Goal: Information Seeking & Learning: Check status

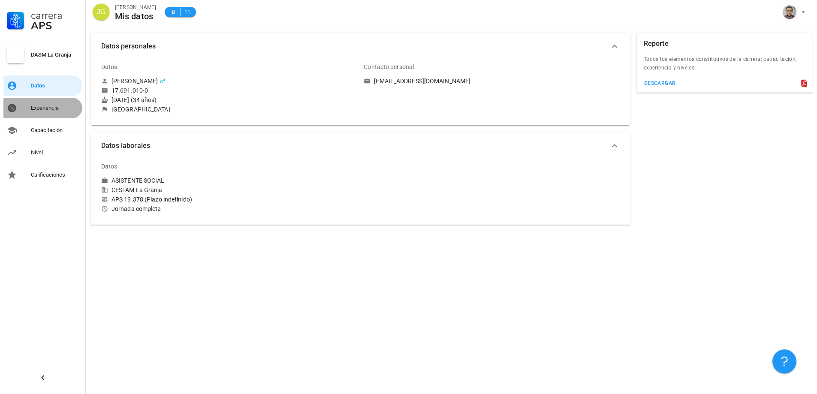
click at [50, 108] on div "Experiencia" at bounding box center [55, 108] width 48 height 7
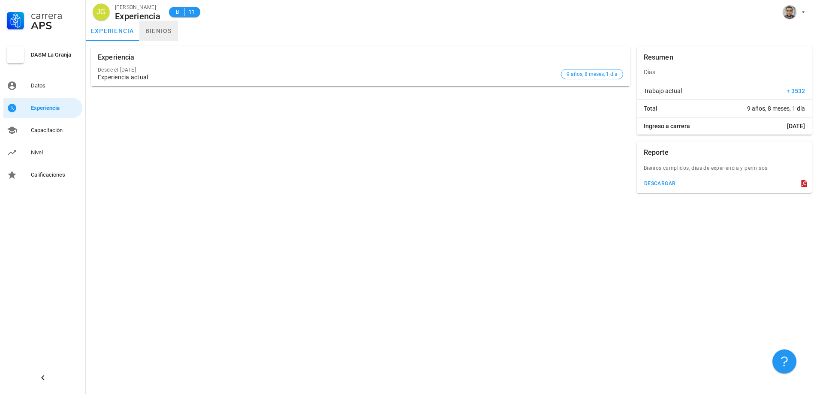
click at [157, 34] on link "bienios" at bounding box center [158, 31] width 39 height 21
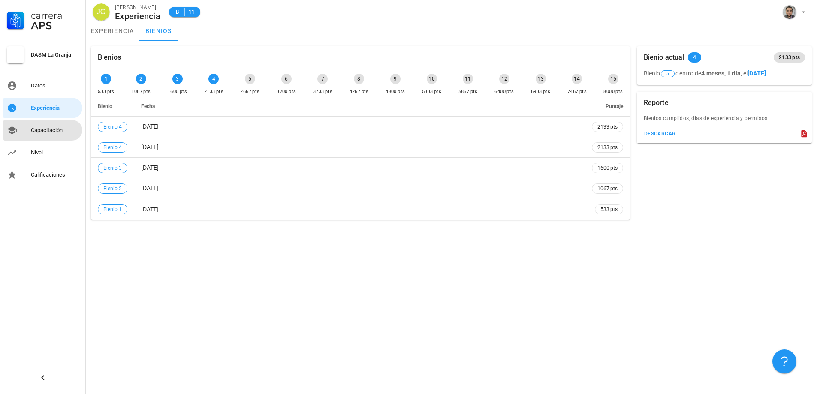
click at [45, 137] on div "Capacitación" at bounding box center [55, 131] width 48 height 14
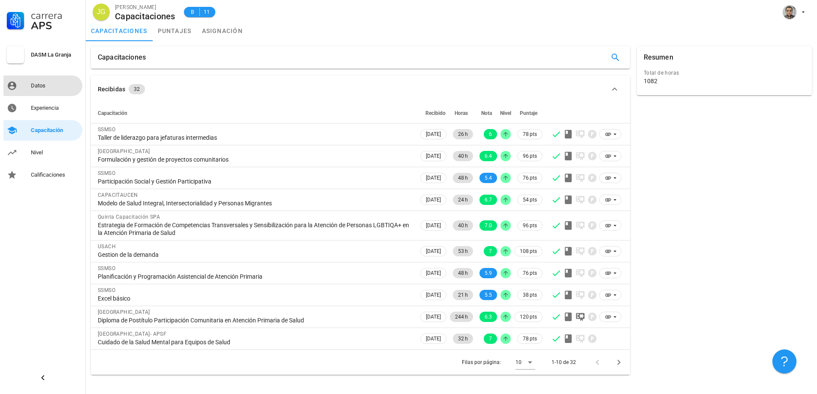
click at [37, 84] on div "Datos" at bounding box center [55, 85] width 48 height 7
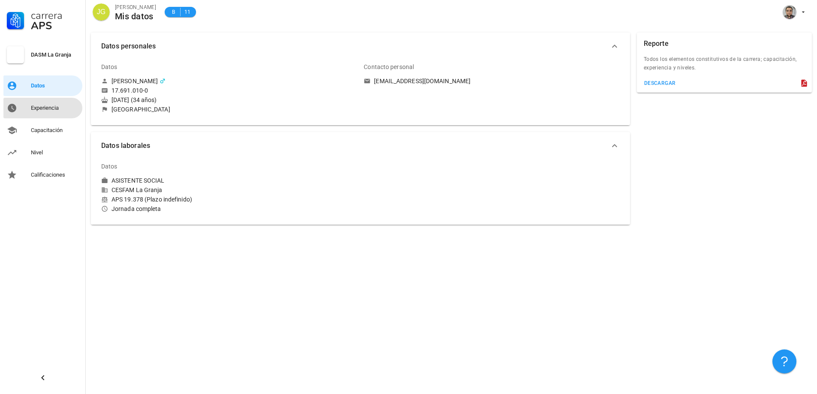
click at [46, 111] on div "Experiencia" at bounding box center [55, 108] width 48 height 7
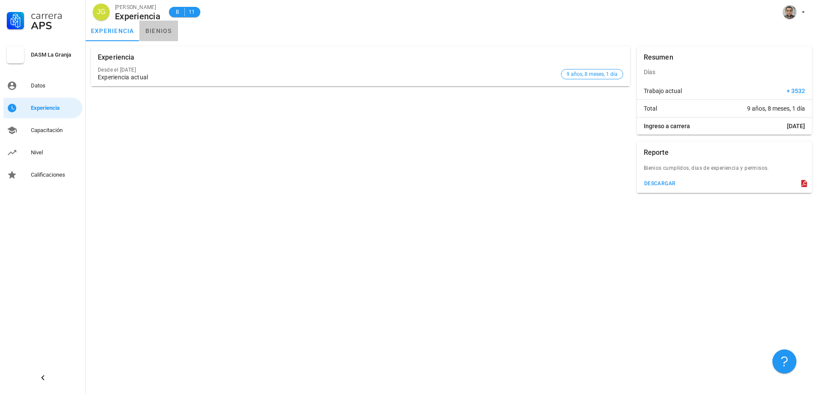
click at [147, 35] on link "bienios" at bounding box center [158, 31] width 39 height 21
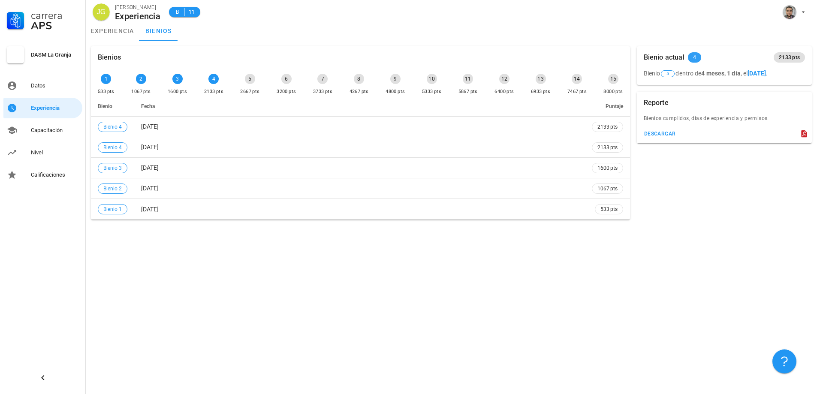
click at [697, 58] on span "4" at bounding box center [694, 57] width 13 height 10
click at [212, 81] on div "4" at bounding box center [213, 79] width 10 height 10
click at [241, 82] on div "5 2667 pts" at bounding box center [249, 85] width 23 height 26
click at [54, 137] on link "Capacitación" at bounding box center [42, 130] width 79 height 21
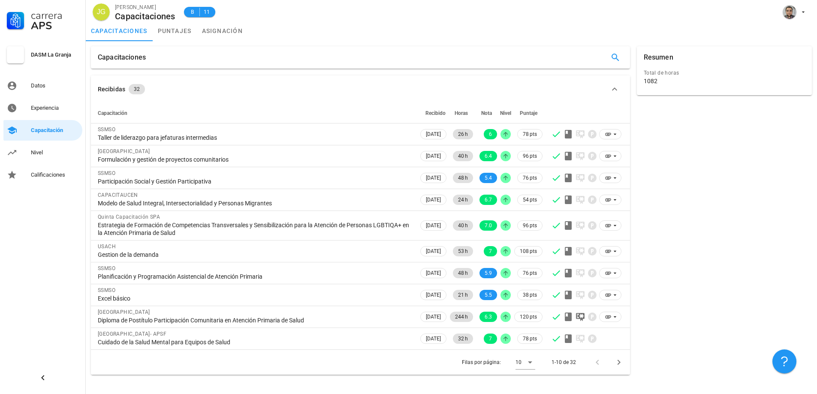
click at [45, 163] on div "Carrera APS DASM La Granja Datos Experiencia Capacitación Nivel Calificaciones" at bounding box center [43, 92] width 86 height 185
click at [46, 150] on div "Nivel" at bounding box center [55, 152] width 48 height 7
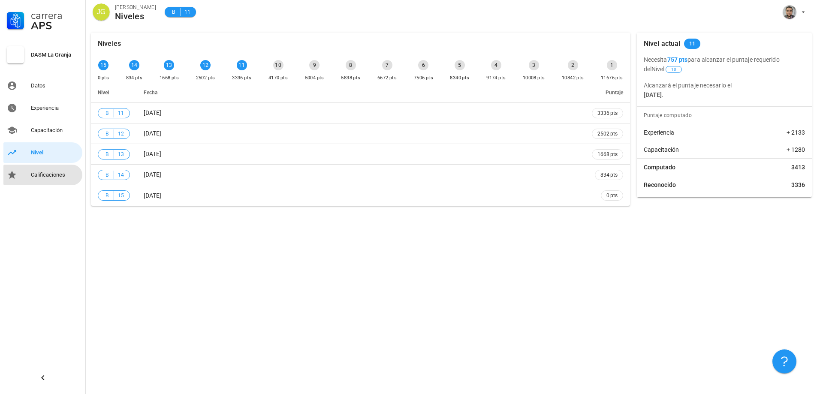
click at [55, 177] on div "Calificaciones" at bounding box center [55, 175] width 48 height 7
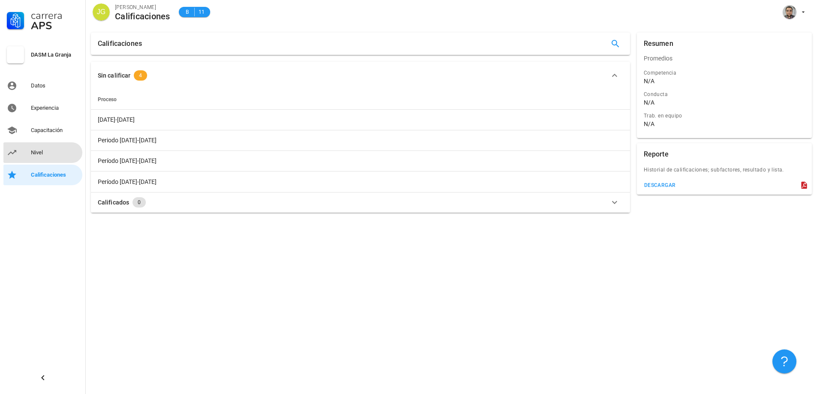
click at [55, 154] on div "Nivel" at bounding box center [55, 152] width 48 height 7
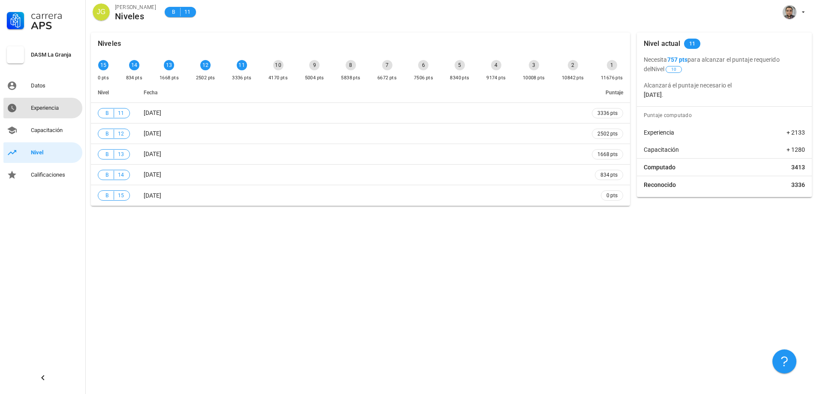
click at [54, 109] on div "Experiencia" at bounding box center [55, 108] width 48 height 7
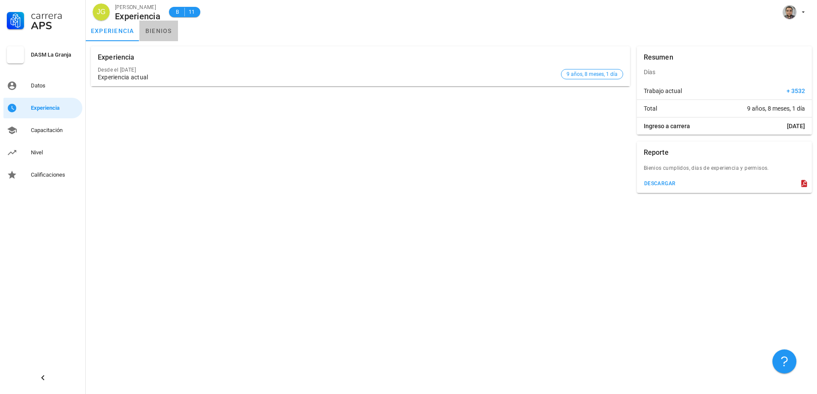
click at [151, 33] on link "bienios" at bounding box center [158, 31] width 39 height 21
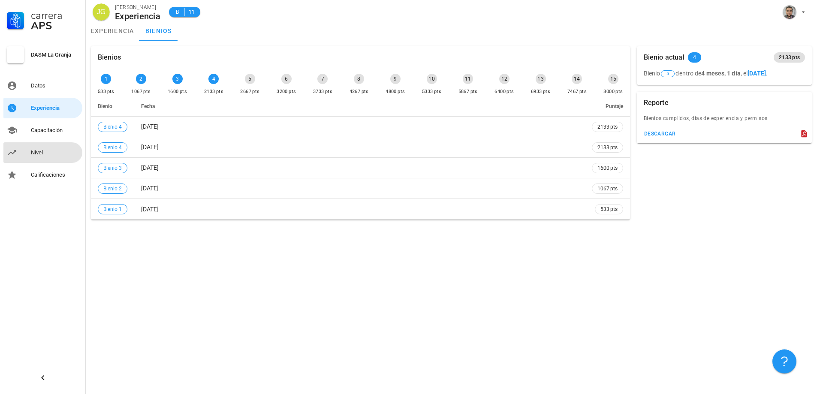
click at [60, 149] on div "Nivel" at bounding box center [55, 153] width 48 height 14
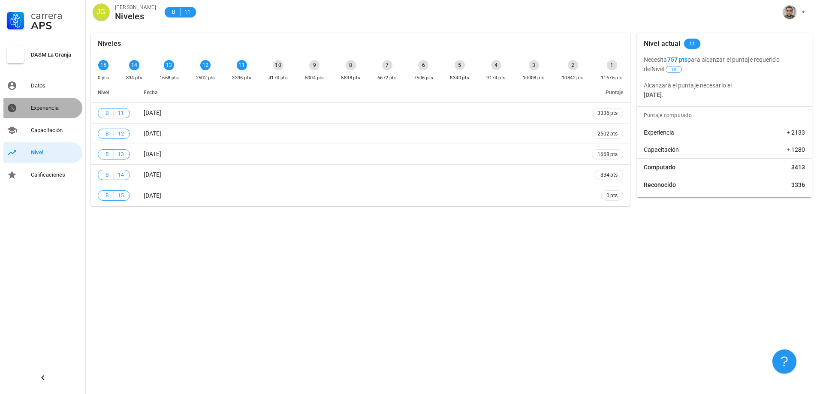
click at [64, 105] on div "Experiencia" at bounding box center [55, 108] width 48 height 7
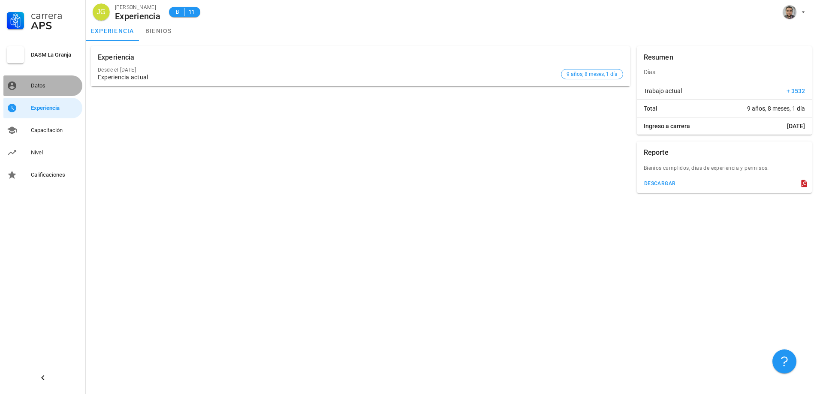
click at [37, 87] on div "Datos" at bounding box center [55, 85] width 48 height 7
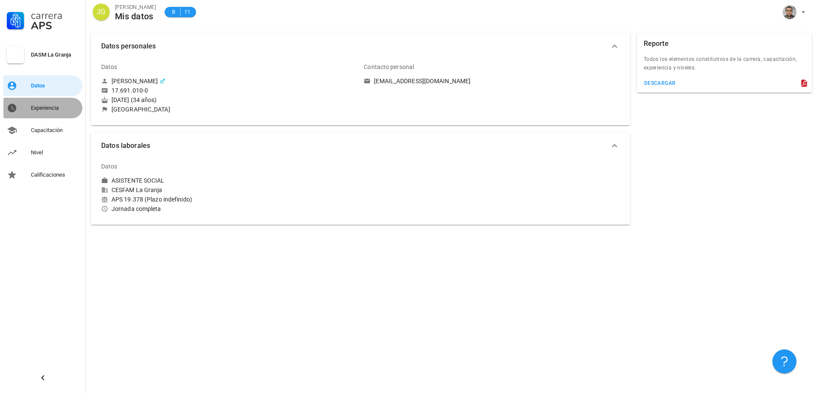
click at [64, 111] on div "Experiencia" at bounding box center [55, 108] width 48 height 14
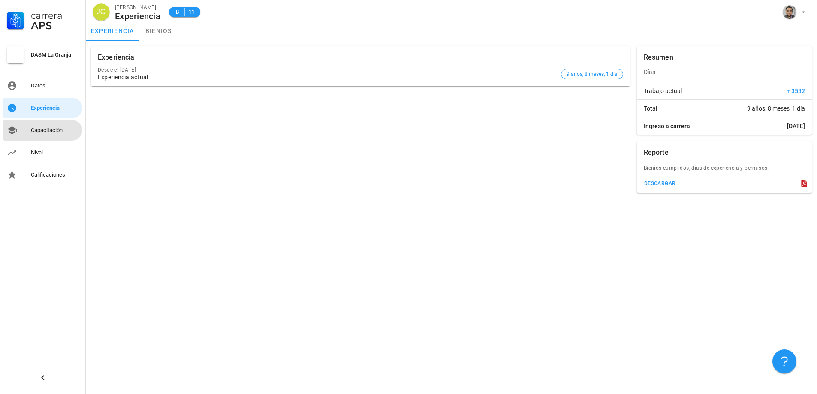
click at [58, 131] on div "Capacitación" at bounding box center [55, 130] width 48 height 7
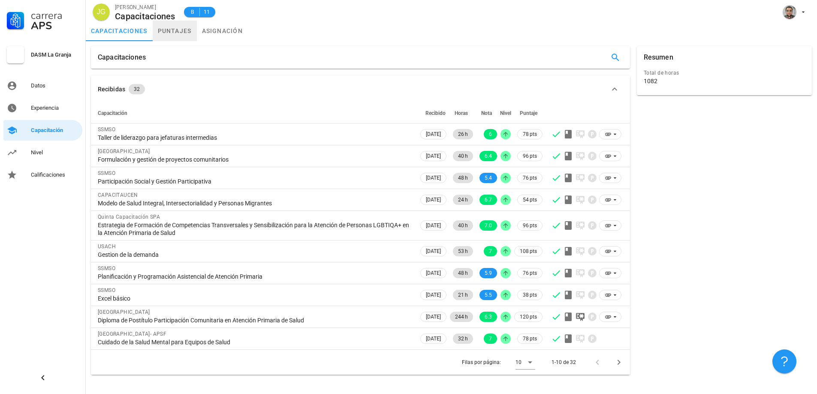
click at [177, 27] on link "puntajes" at bounding box center [175, 31] width 44 height 21
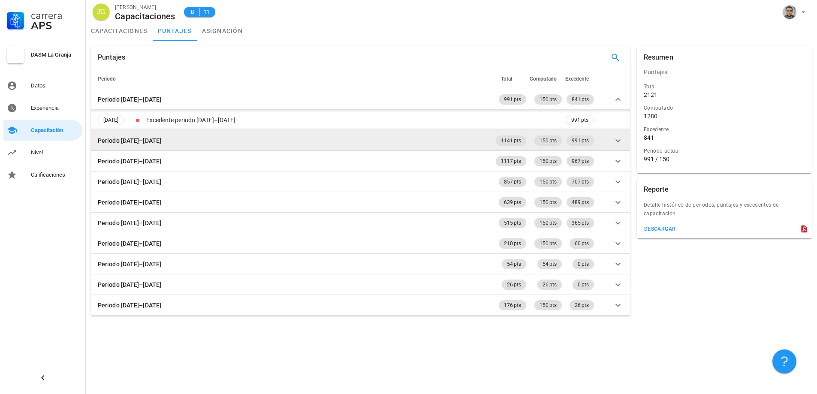
click at [620, 140] on icon at bounding box center [617, 140] width 5 height 3
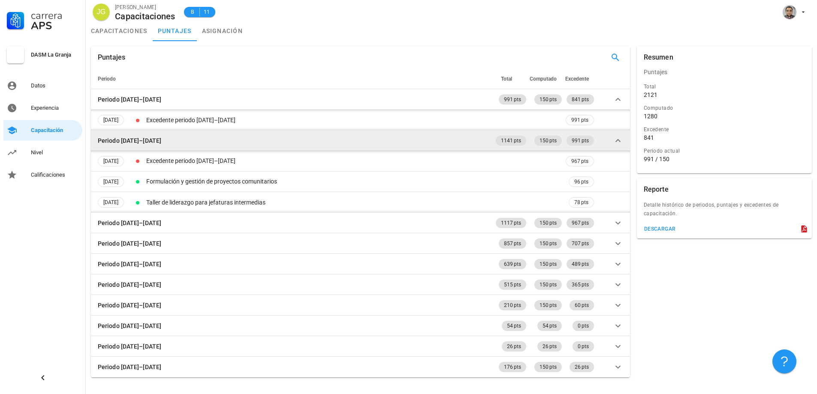
click at [620, 140] on icon at bounding box center [618, 141] width 10 height 10
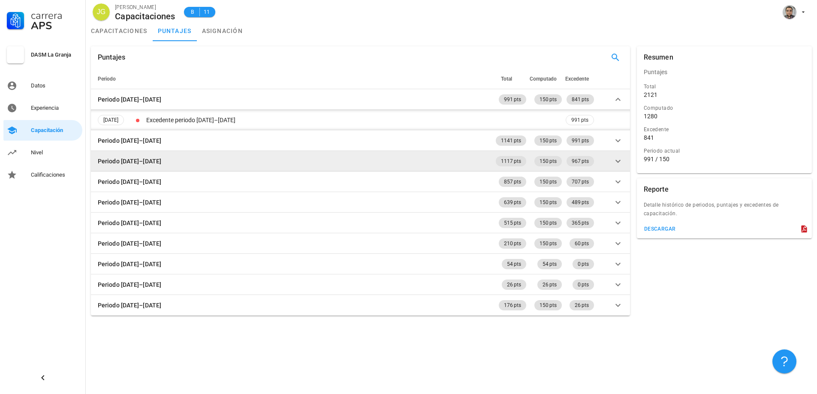
click at [616, 162] on icon at bounding box center [618, 161] width 10 height 10
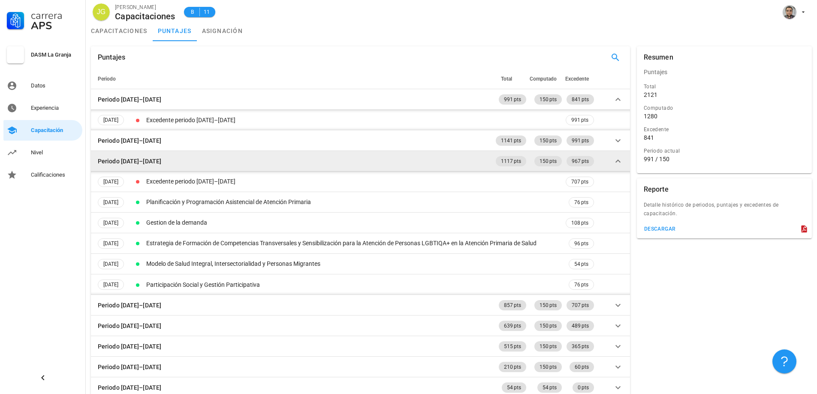
click at [618, 162] on icon at bounding box center [618, 161] width 10 height 10
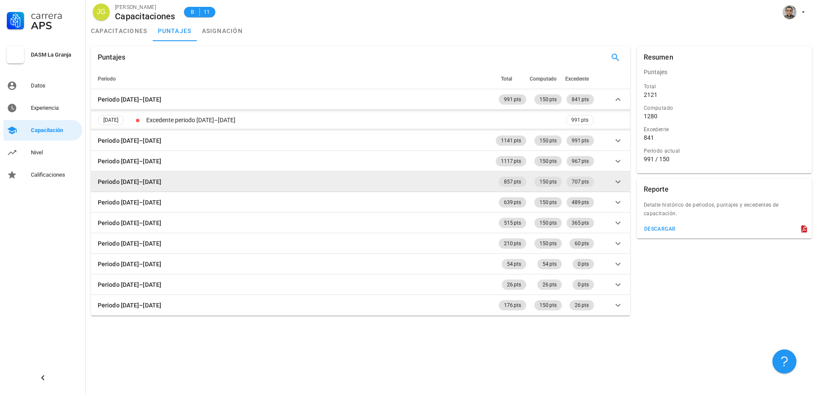
click at [619, 179] on icon at bounding box center [618, 182] width 10 height 10
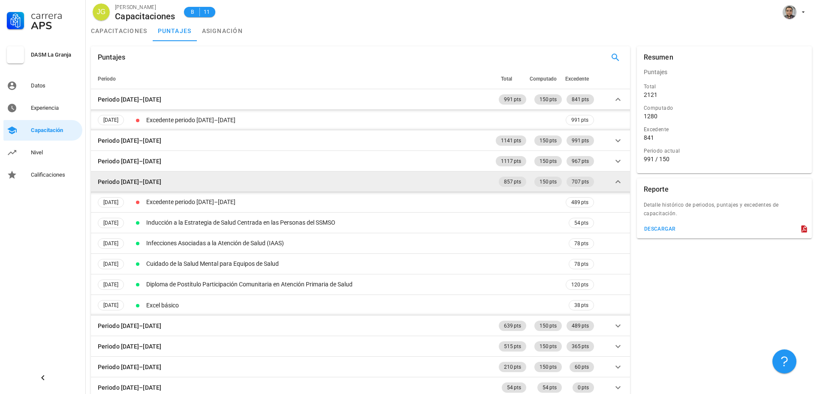
click at [621, 182] on icon at bounding box center [618, 182] width 10 height 10
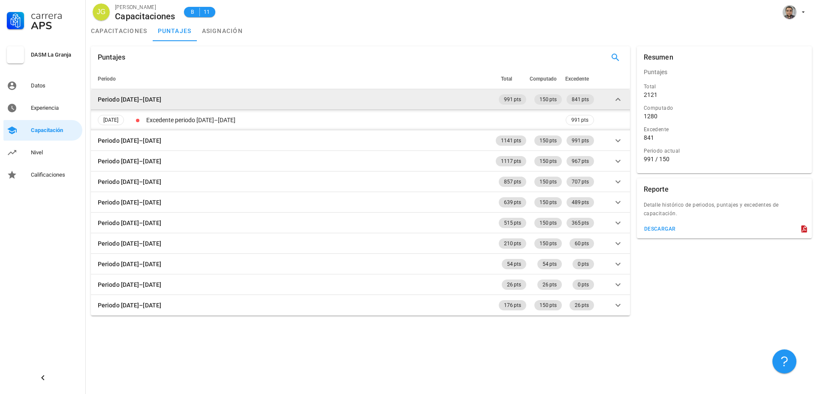
click at [620, 100] on icon at bounding box center [617, 99] width 5 height 3
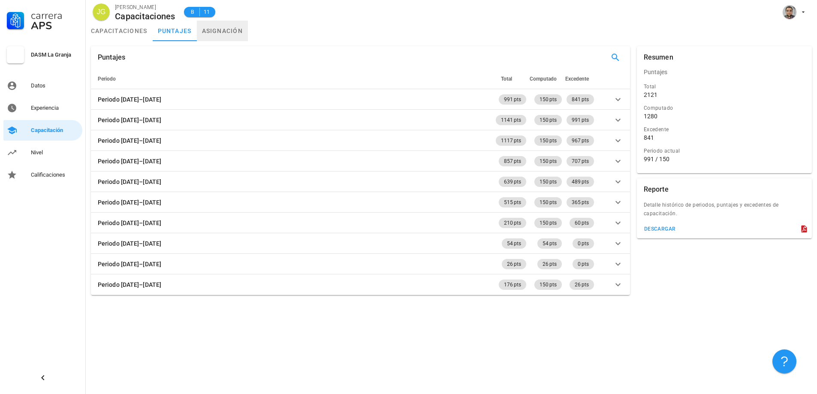
click at [205, 25] on link "asignación" at bounding box center [222, 31] width 51 height 21
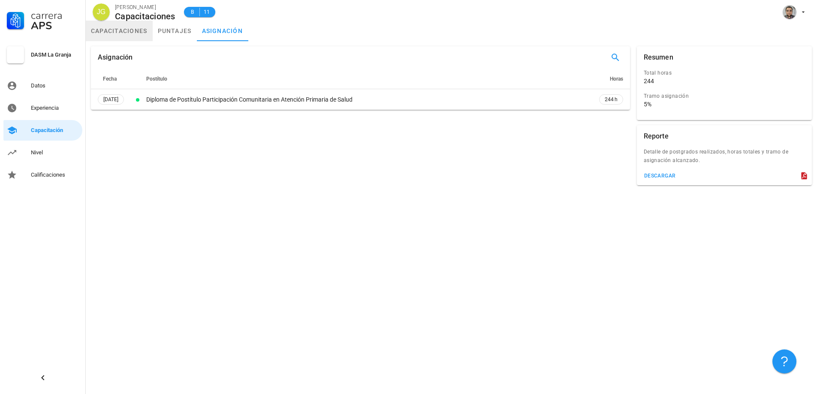
click at [117, 39] on link "capacitaciones" at bounding box center [119, 31] width 67 height 21
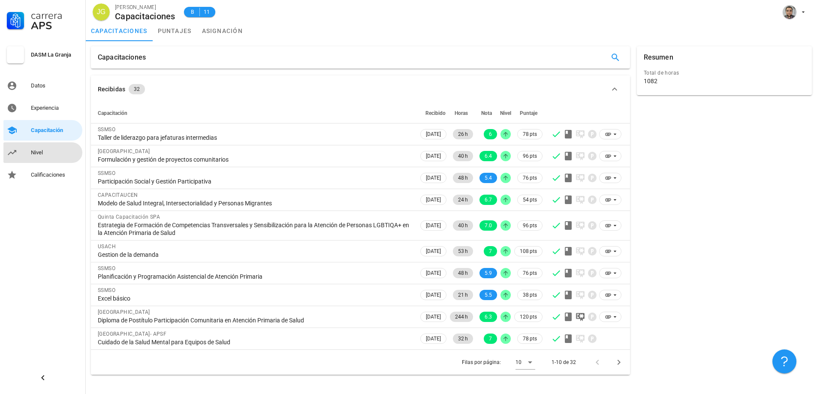
click at [53, 149] on div "Nivel" at bounding box center [55, 152] width 48 height 7
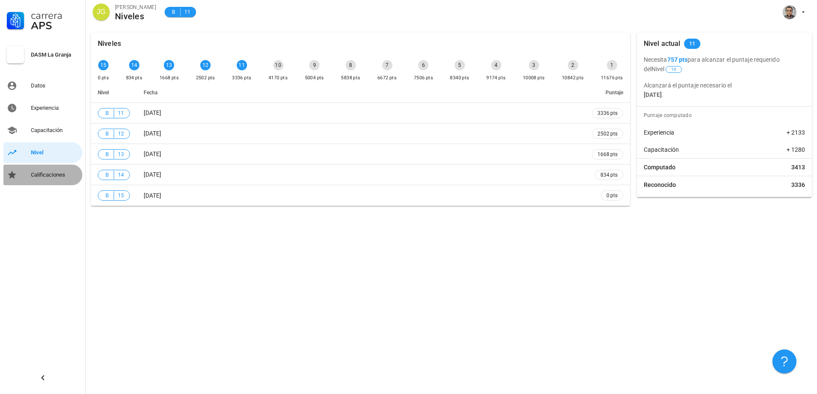
click at [60, 175] on div "Calificaciones" at bounding box center [55, 175] width 48 height 7
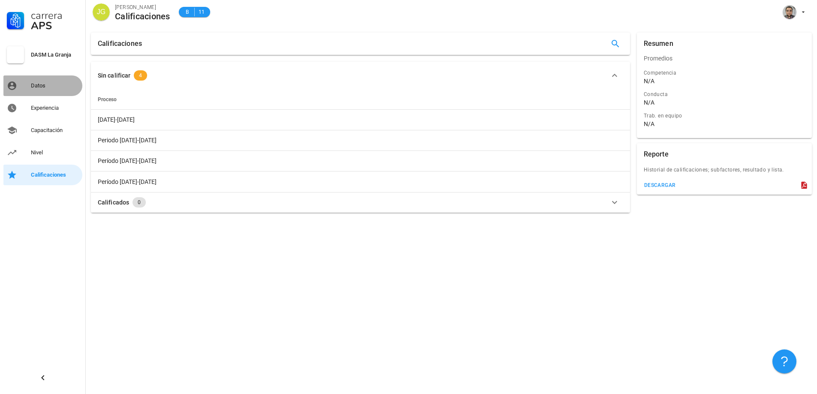
click at [50, 93] on link "Datos" at bounding box center [42, 85] width 79 height 21
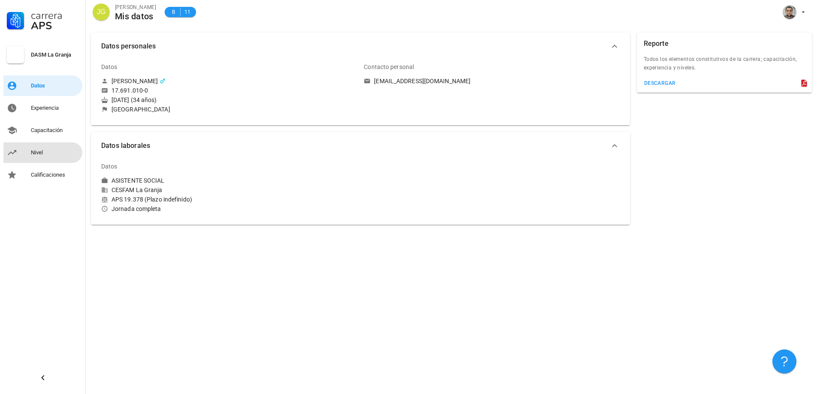
click at [39, 150] on div "Nivel" at bounding box center [55, 152] width 48 height 7
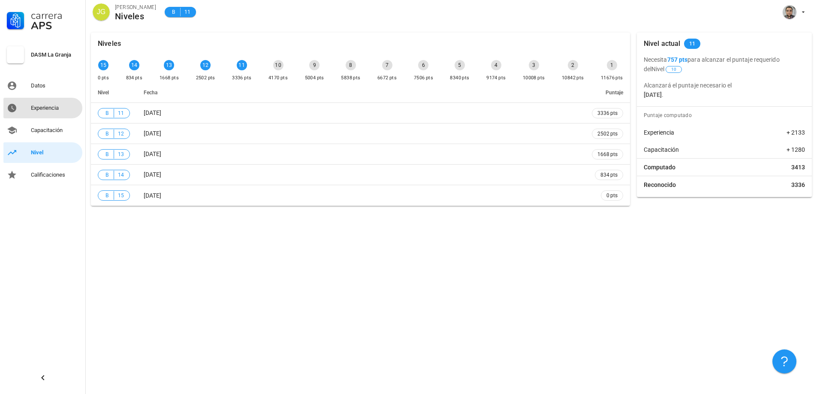
click at [46, 114] on div "Experiencia" at bounding box center [55, 108] width 48 height 14
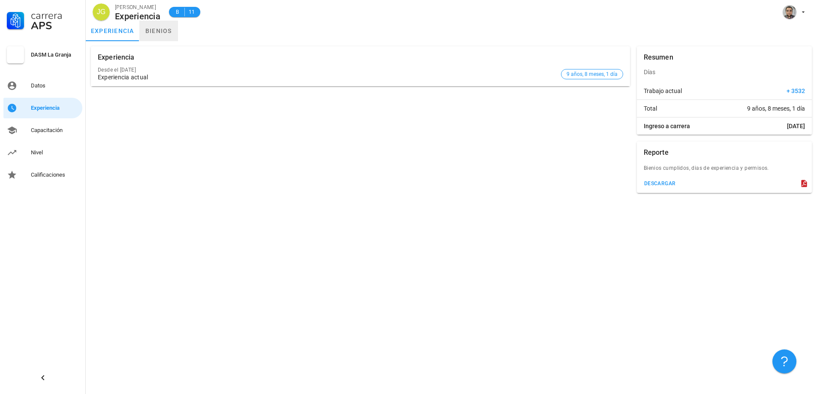
click at [152, 32] on link "bienios" at bounding box center [158, 31] width 39 height 21
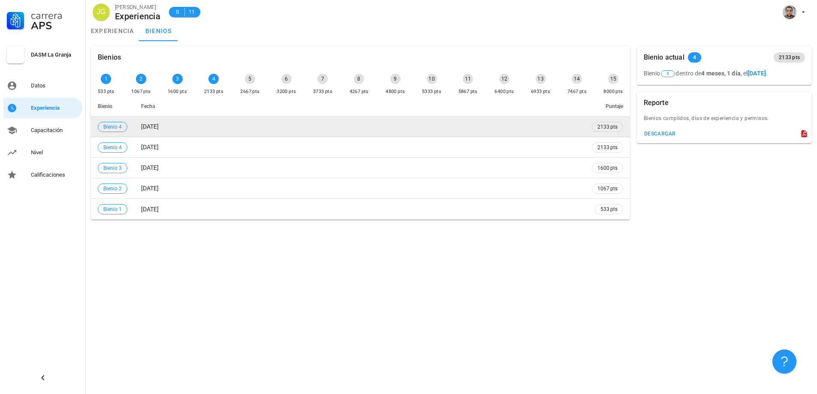
click at [186, 124] on td "[DATE]" at bounding box center [359, 127] width 451 height 21
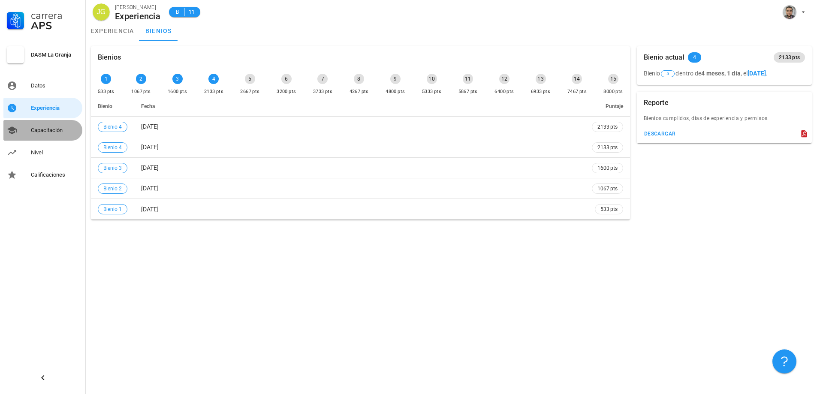
click at [33, 128] on div "Capacitación" at bounding box center [55, 130] width 48 height 7
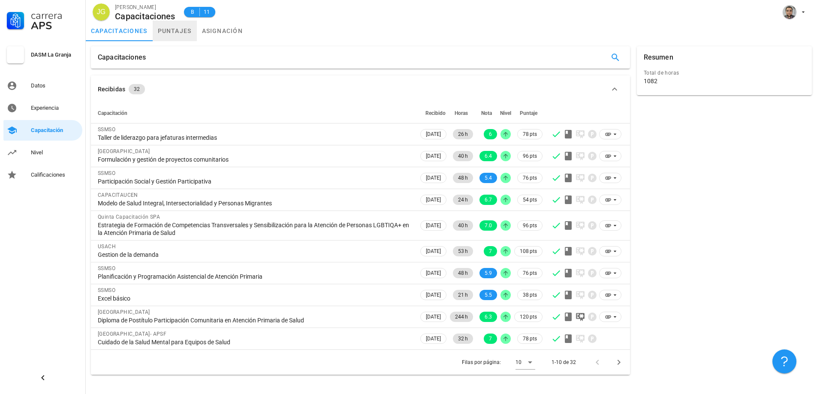
click at [171, 31] on link "puntajes" at bounding box center [175, 31] width 44 height 21
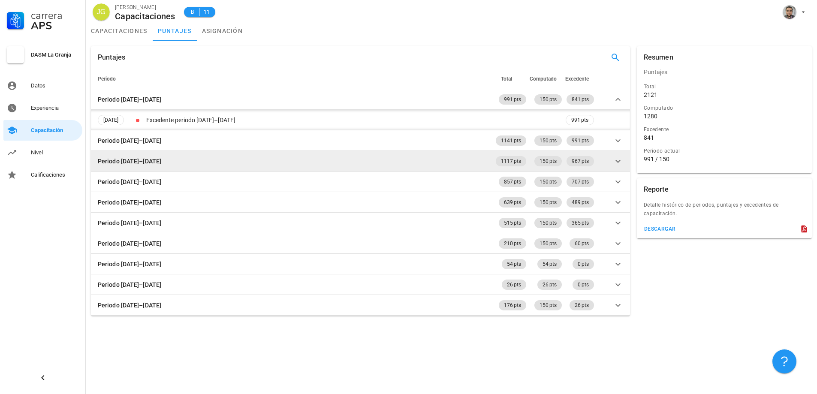
click at [621, 158] on icon at bounding box center [618, 161] width 10 height 10
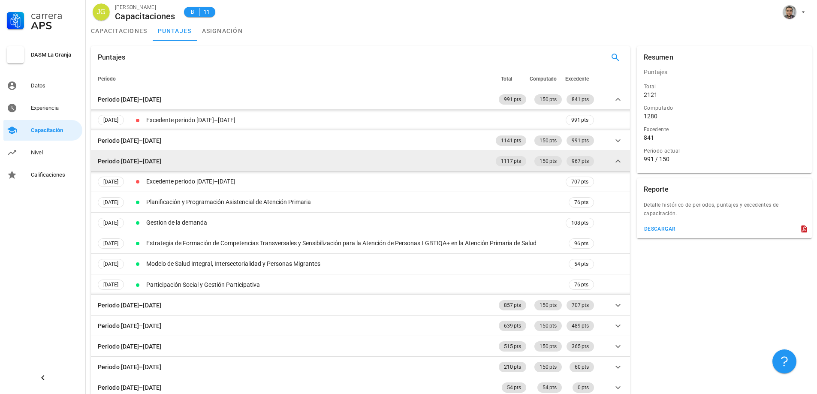
click at [620, 159] on icon at bounding box center [618, 161] width 10 height 10
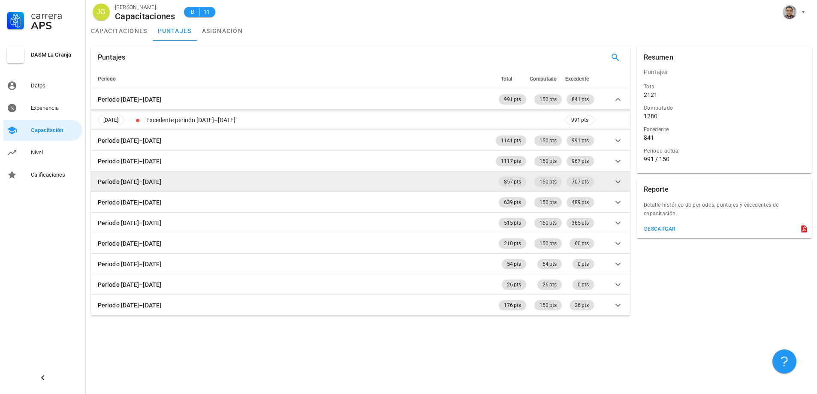
click at [615, 184] on icon at bounding box center [618, 182] width 10 height 10
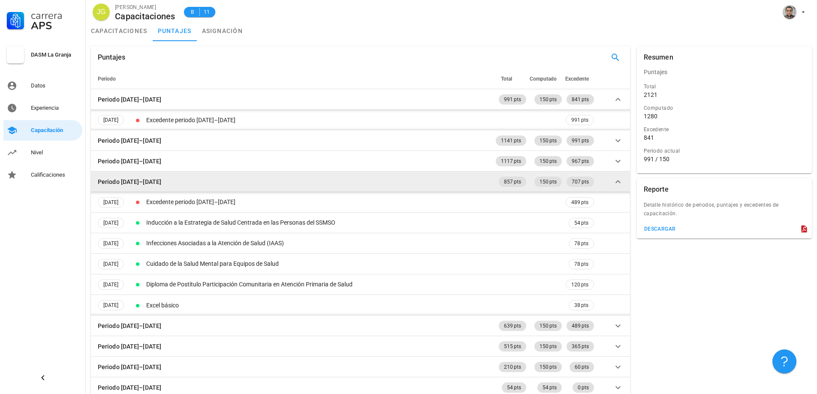
click at [615, 183] on icon at bounding box center [618, 182] width 10 height 10
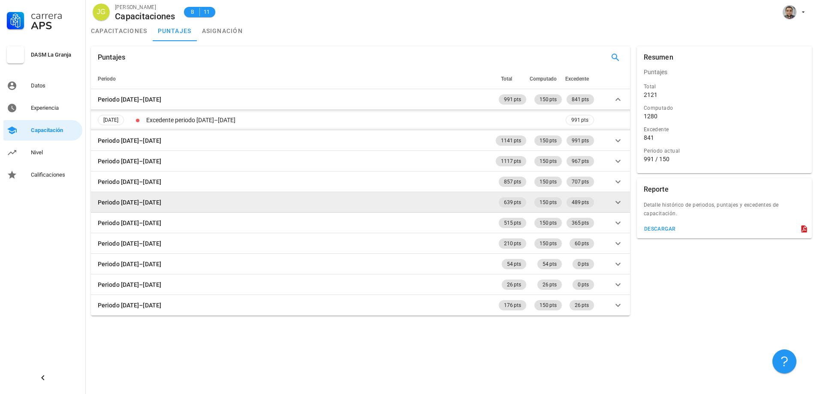
click at [619, 200] on icon at bounding box center [618, 202] width 10 height 10
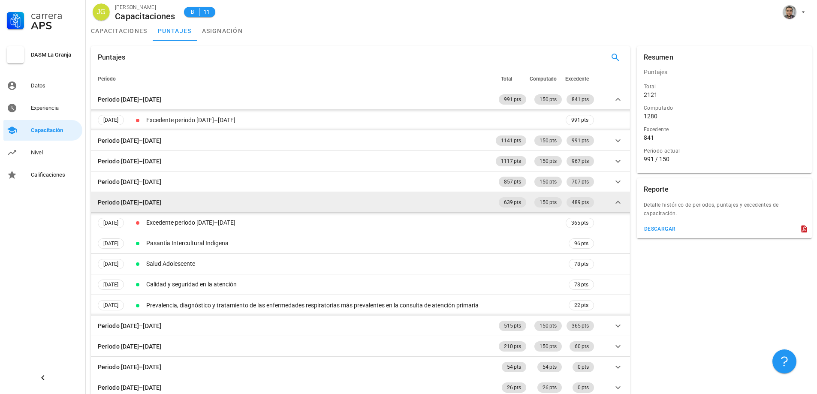
click at [619, 200] on icon at bounding box center [618, 202] width 10 height 10
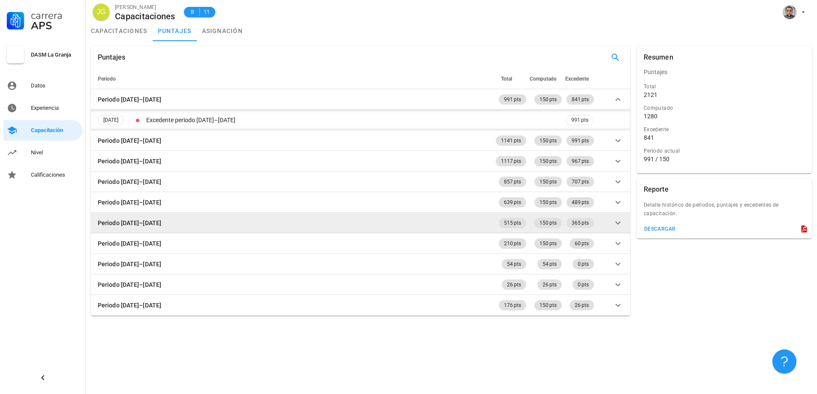
click at [618, 222] on icon at bounding box center [618, 223] width 10 height 10
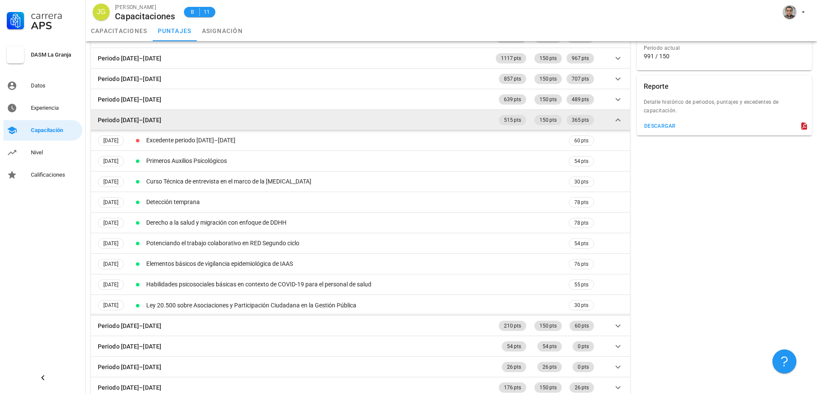
scroll to position [112, 0]
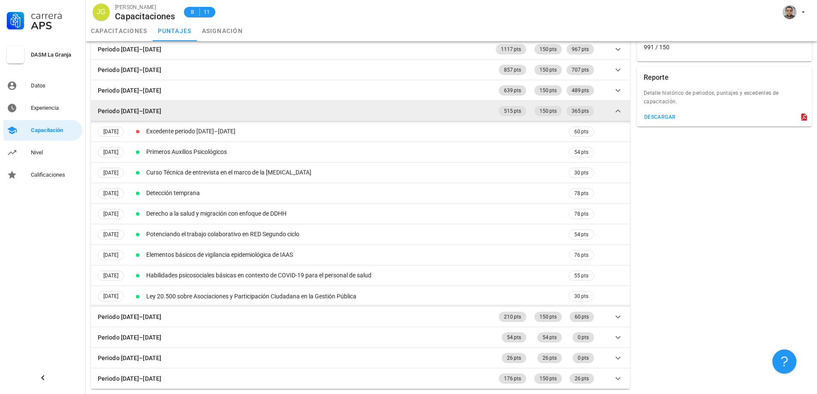
click at [623, 115] on icon at bounding box center [618, 111] width 10 height 10
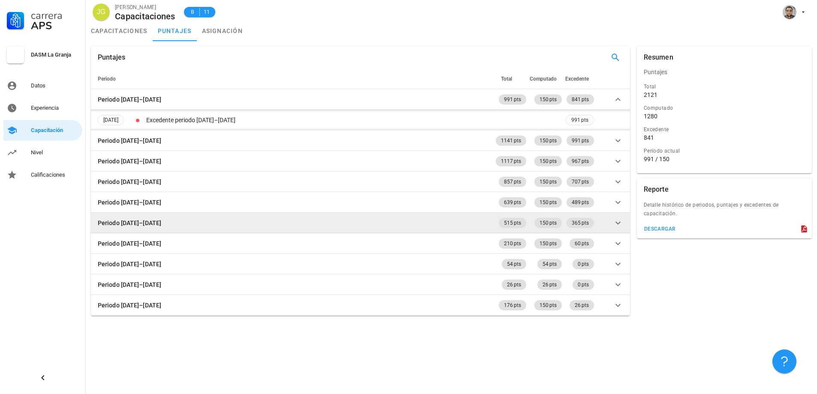
scroll to position [0, 0]
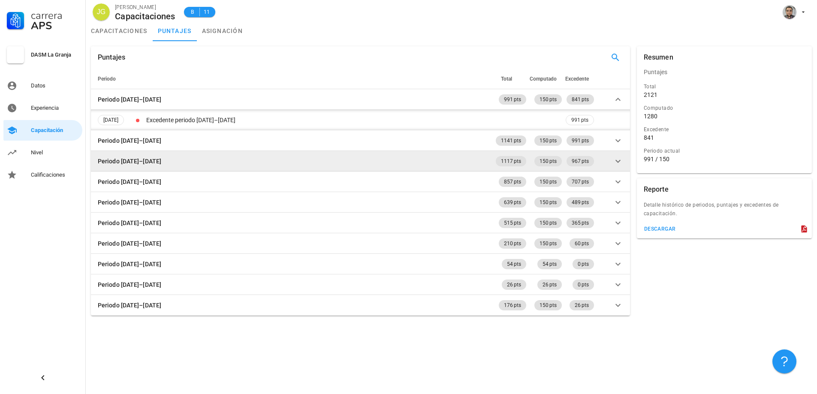
click at [621, 160] on icon at bounding box center [618, 161] width 10 height 10
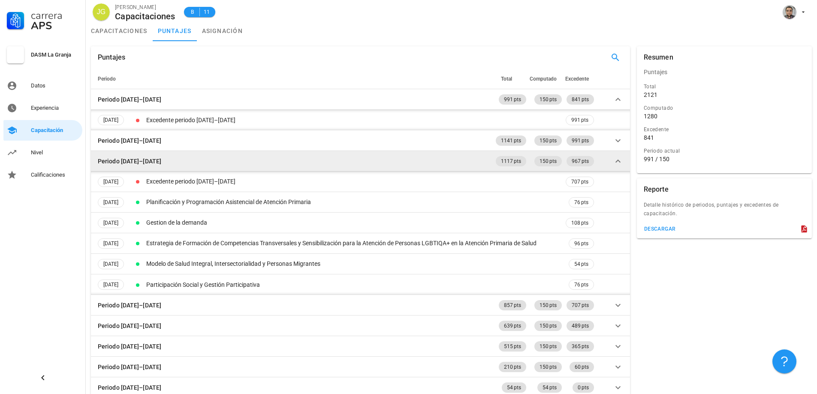
click at [621, 163] on icon at bounding box center [618, 161] width 10 height 10
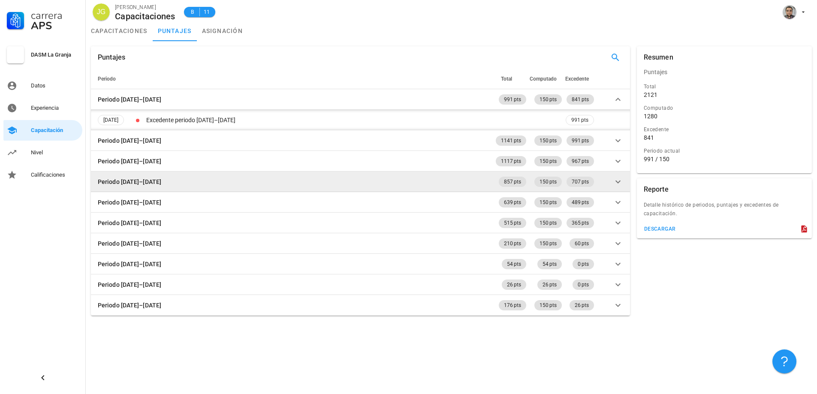
click at [620, 184] on icon at bounding box center [618, 182] width 10 height 10
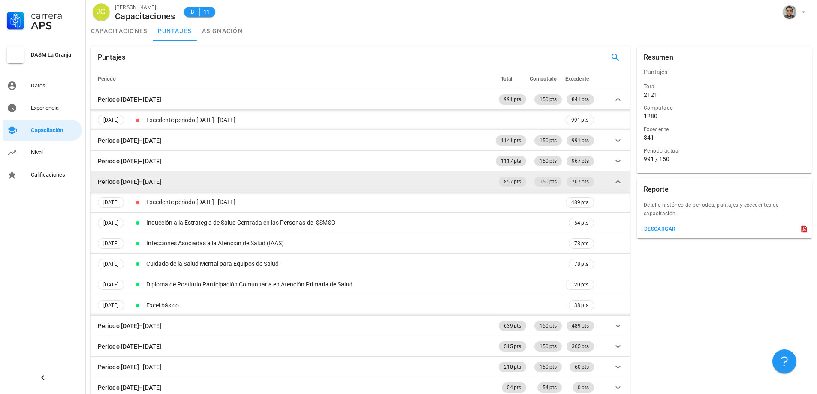
click at [620, 183] on icon at bounding box center [618, 182] width 10 height 10
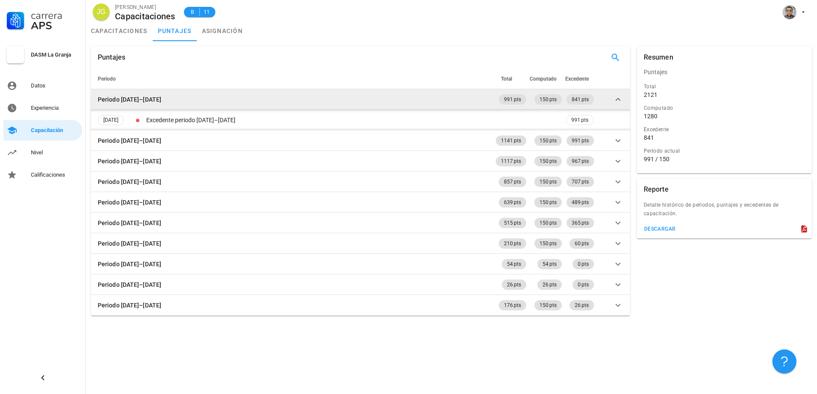
click at [617, 101] on icon at bounding box center [618, 99] width 10 height 10
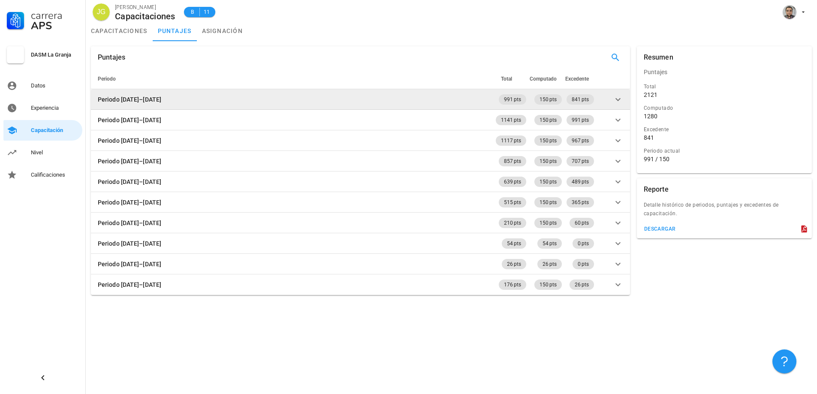
click at [617, 100] on icon at bounding box center [617, 99] width 5 height 3
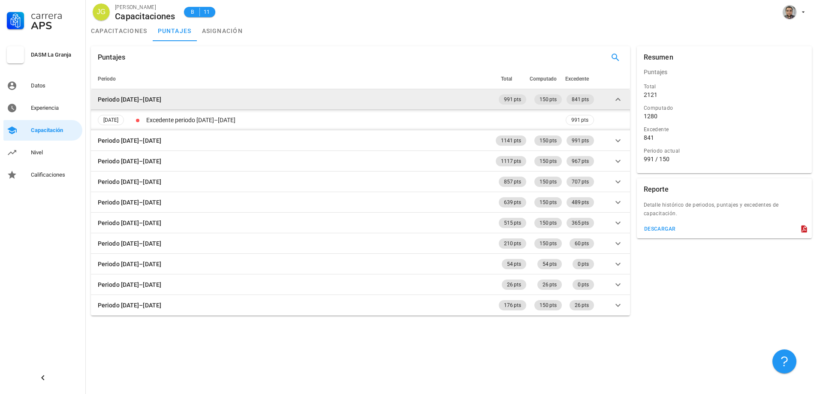
click at [617, 100] on icon at bounding box center [618, 99] width 10 height 10
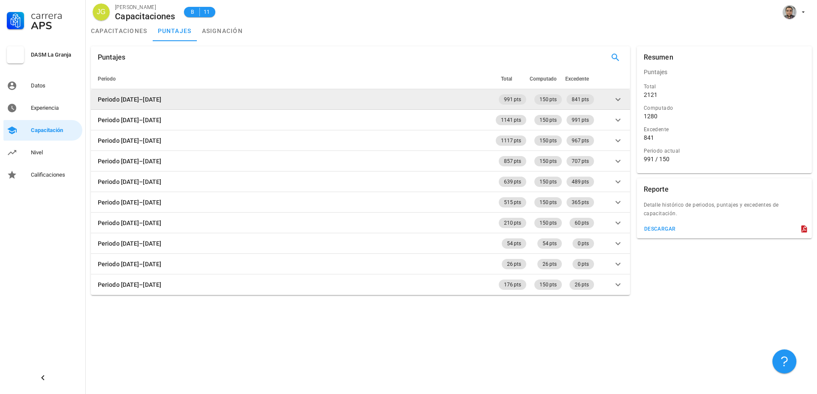
click at [619, 100] on icon at bounding box center [617, 99] width 5 height 3
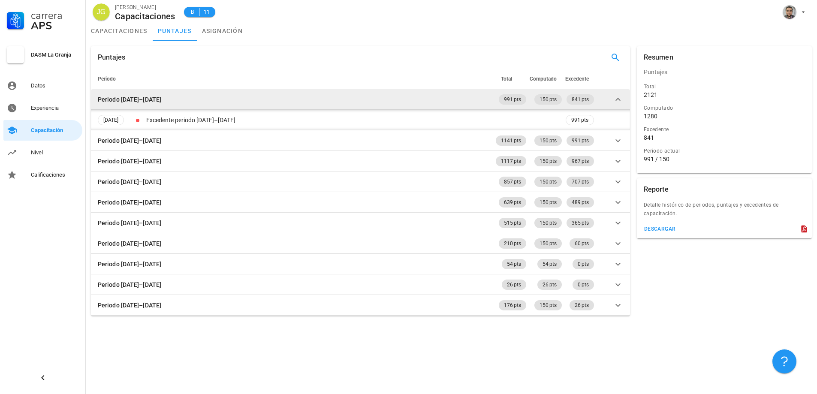
click at [618, 98] on icon at bounding box center [617, 99] width 5 height 3
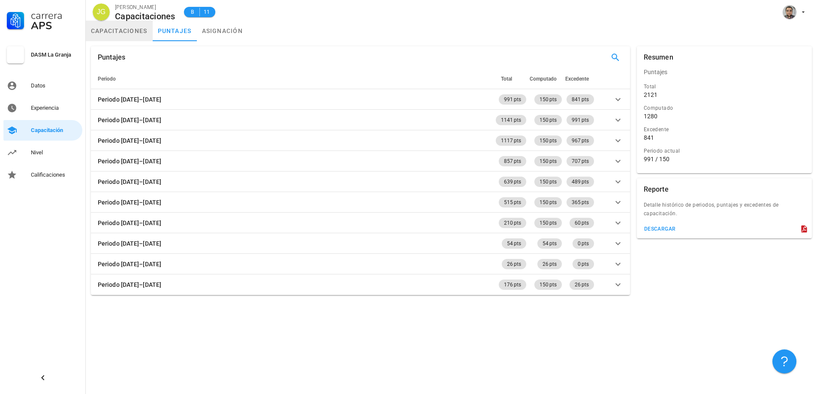
click at [136, 28] on link "capacitaciones" at bounding box center [119, 31] width 67 height 21
